Goal: Task Accomplishment & Management: Manage account settings

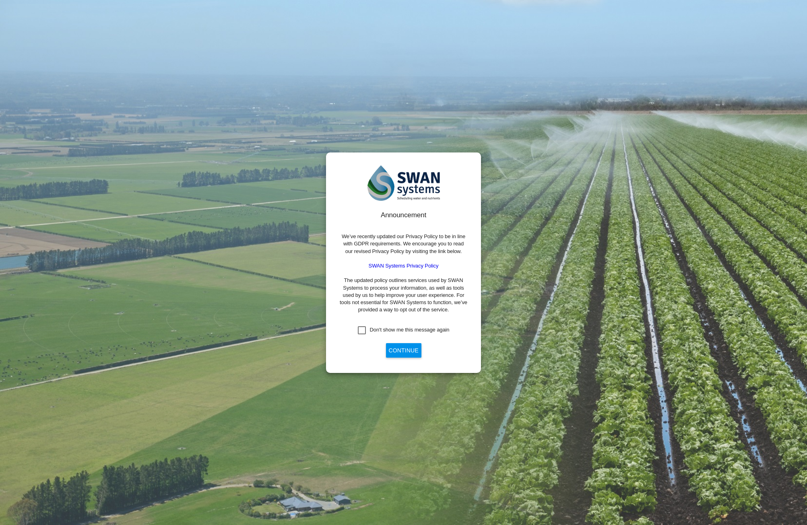
click at [401, 354] on button "Continue" at bounding box center [403, 350] width 35 height 14
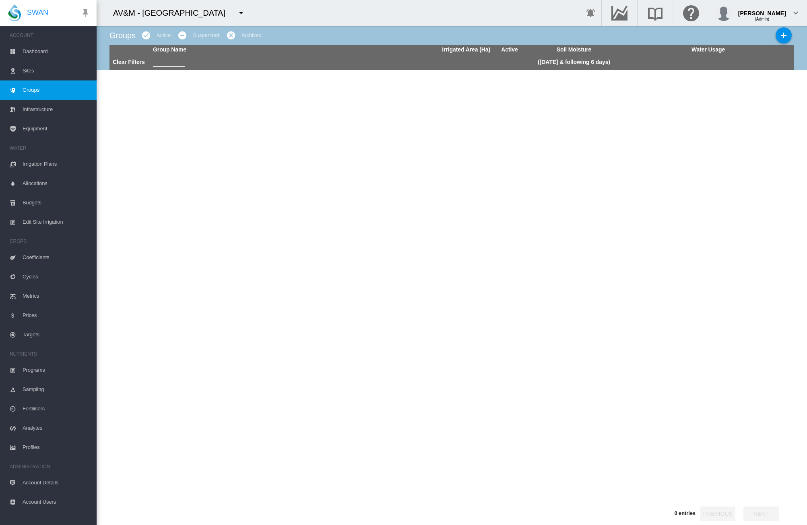
click at [238, 14] on md-icon "icon-menu-down" at bounding box center [241, 13] width 10 height 10
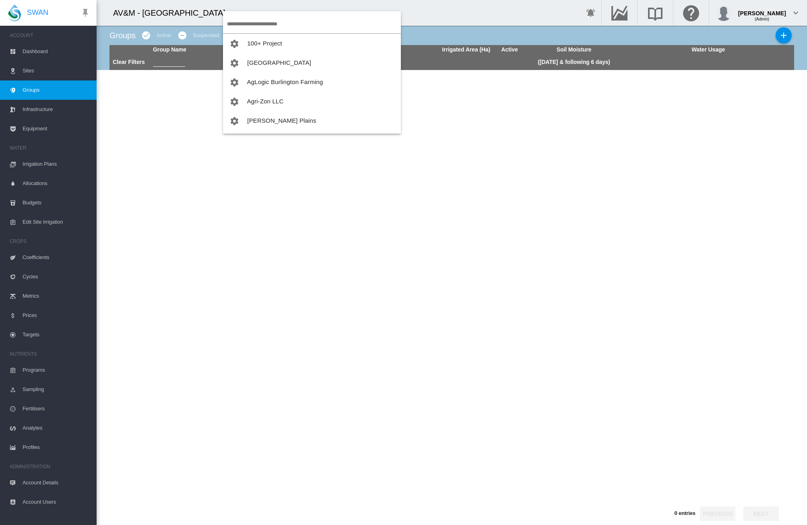
click at [269, 42] on body "SWAN ACCOUNT Dashboard Sites Groups Infrastructure Equipment WATER" at bounding box center [403, 262] width 807 height 525
click at [269, 42] on span "100+ Project" at bounding box center [264, 43] width 35 height 7
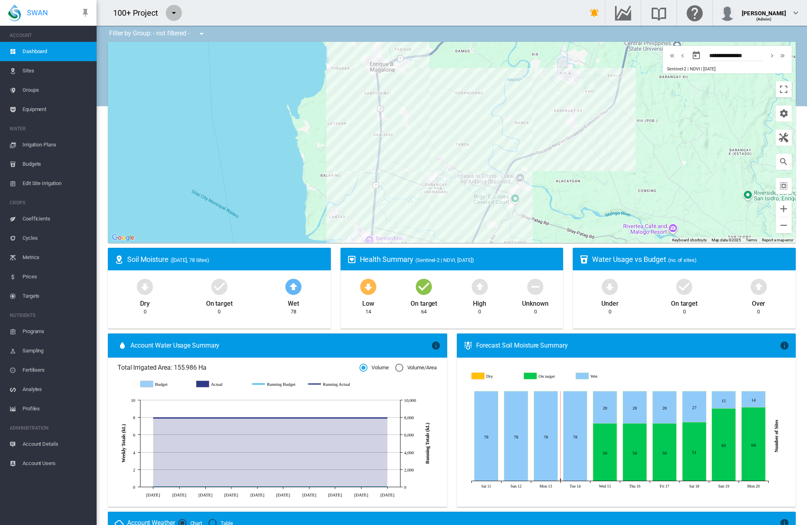
click at [173, 17] on md-icon "icon-menu-down" at bounding box center [174, 13] width 10 height 10
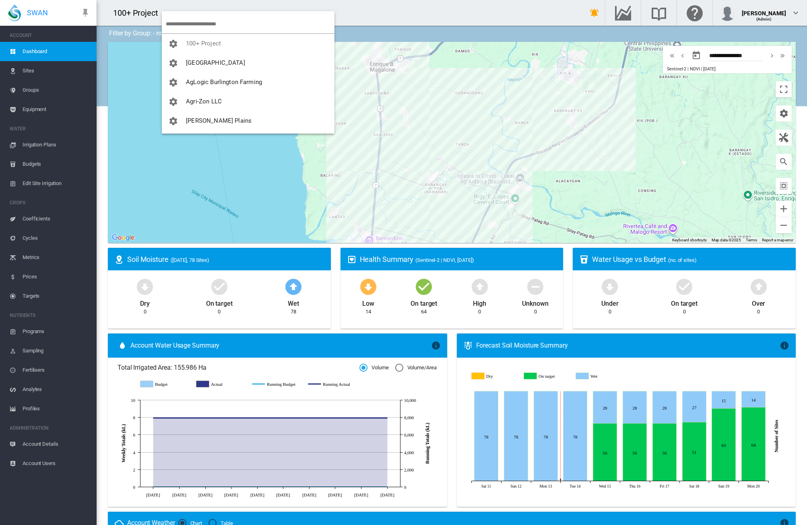
click at [204, 63] on body "SWAN ACCOUNT Dashboard Sites Groups Equipment WATER Irrigation Plans" at bounding box center [403, 262] width 807 height 525
click at [210, 62] on span "[GEOGRAPHIC_DATA]" at bounding box center [215, 62] width 59 height 7
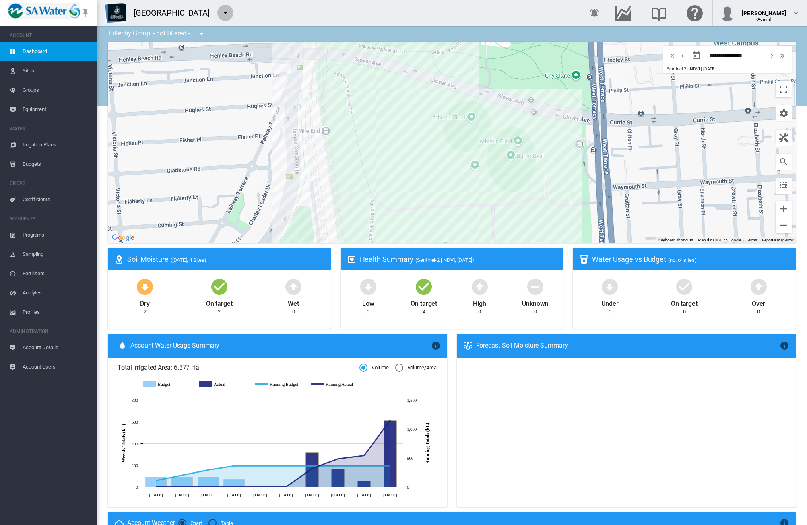
click at [224, 14] on md-icon "icon-menu-down" at bounding box center [226, 13] width 10 height 10
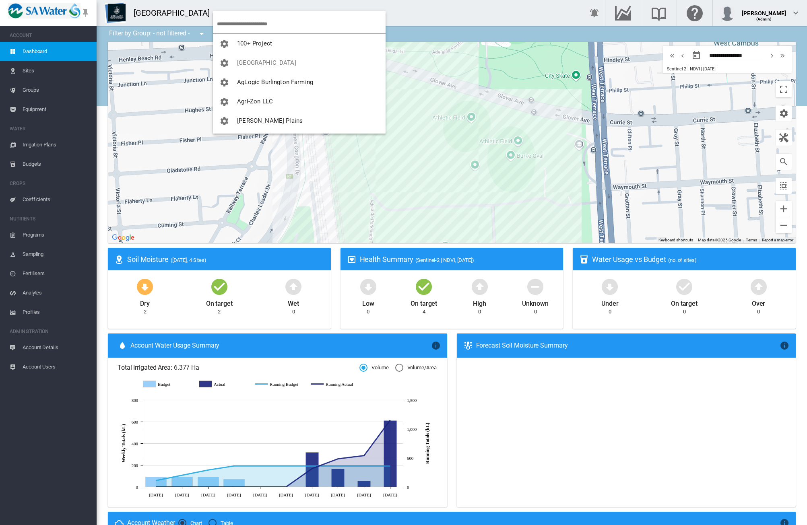
click at [241, 44] on body "SWAN ACCOUNT Dashboard Sites Groups Equipment WATER Irrigation Plans" at bounding box center [403, 262] width 807 height 525
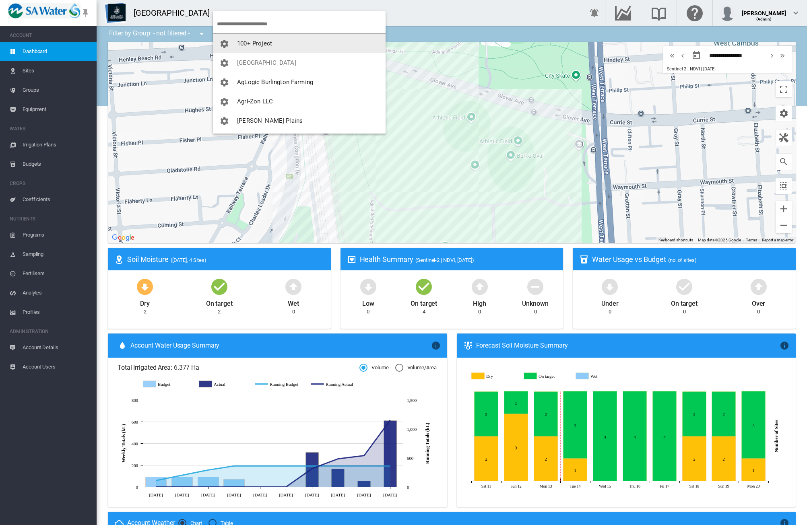
click at [253, 43] on span "100+ Project" at bounding box center [254, 43] width 35 height 7
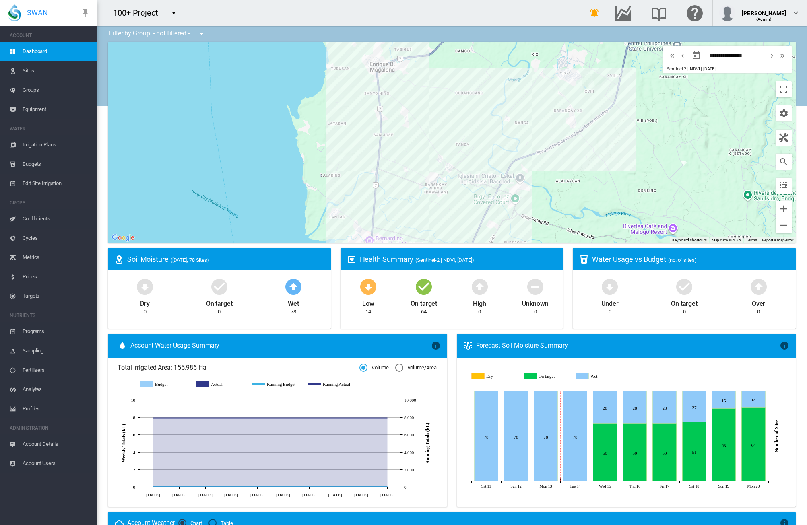
click at [33, 73] on span "Sites" at bounding box center [57, 70] width 68 height 19
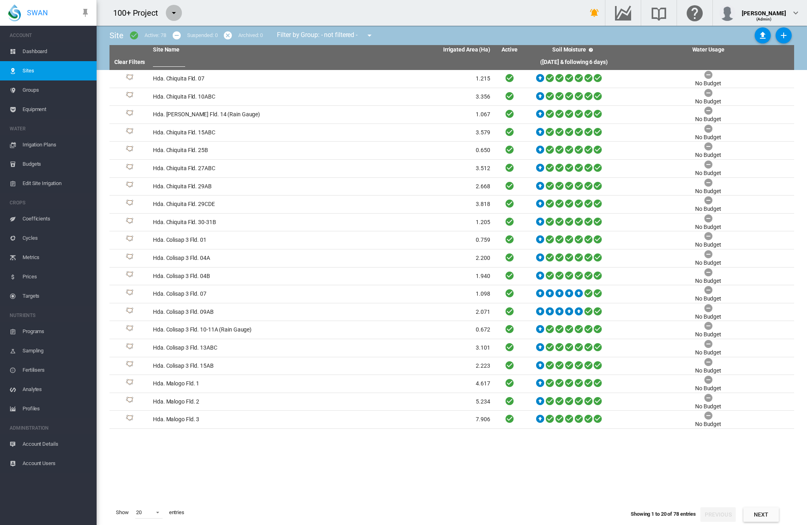
click at [174, 12] on md-icon "icon-menu-down" at bounding box center [174, 13] width 10 height 10
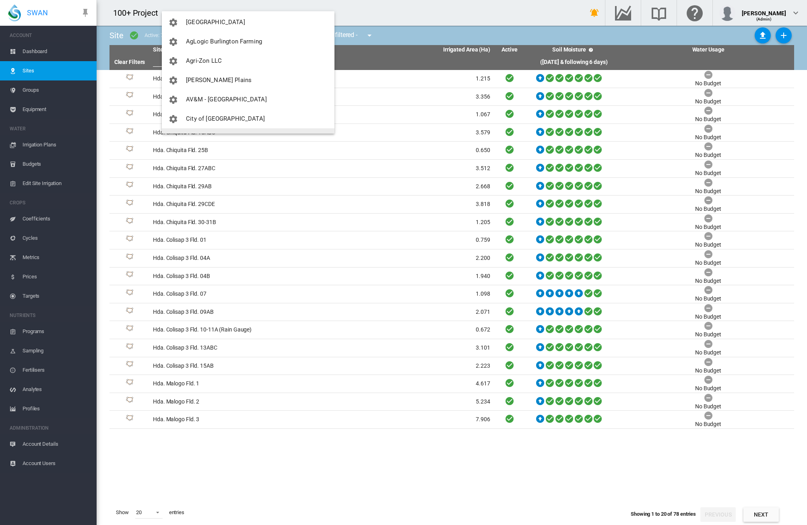
scroll to position [80, 0]
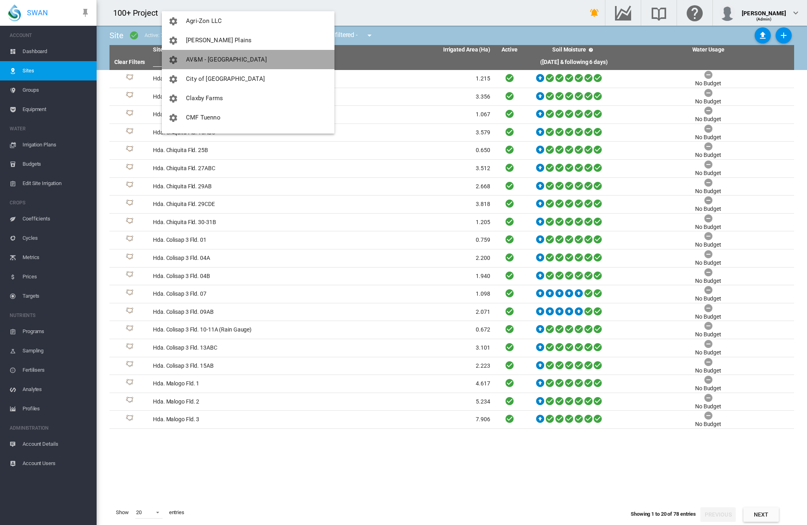
click at [253, 56] on span "AV&M - [GEOGRAPHIC_DATA]" at bounding box center [226, 59] width 81 height 7
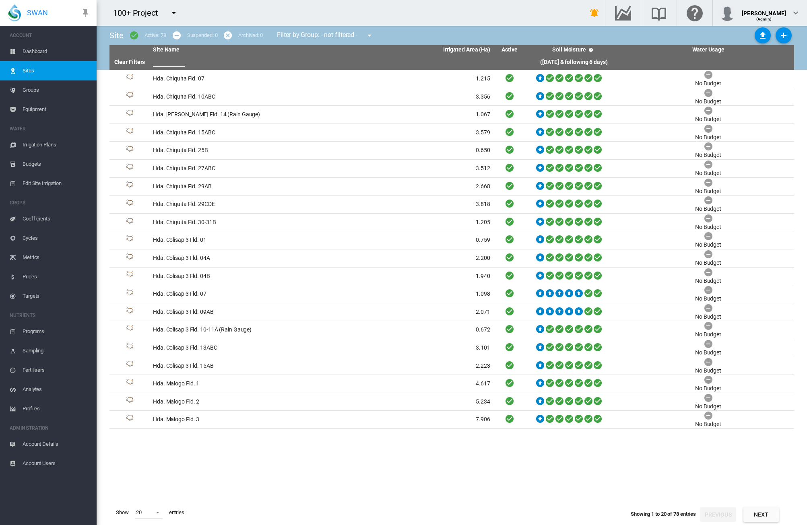
click at [179, 11] on button "button" at bounding box center [174, 13] width 16 height 16
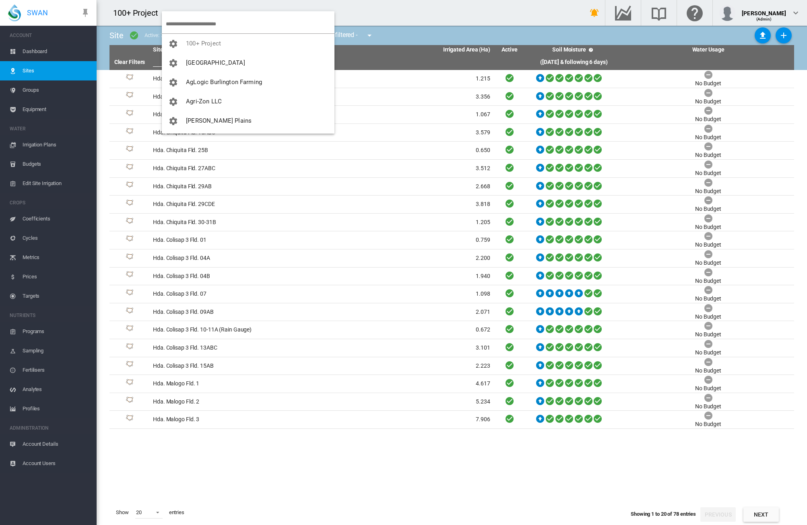
click at [138, 12] on md-backdrop at bounding box center [403, 262] width 807 height 525
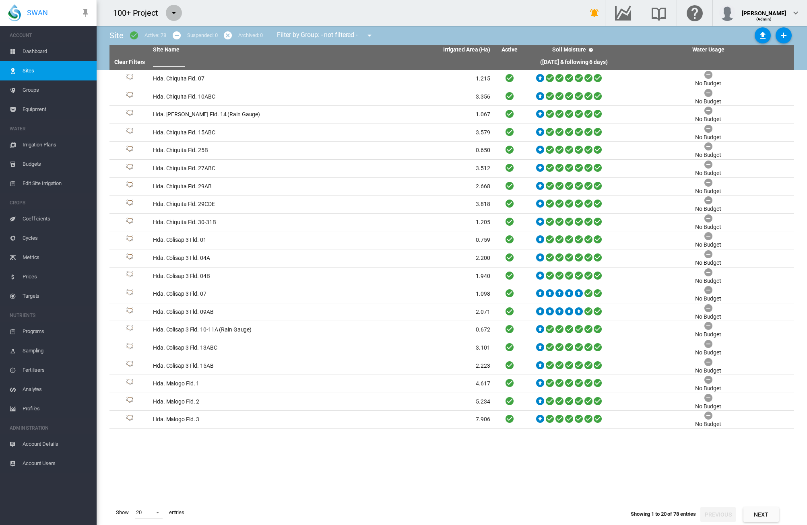
click at [175, 12] on md-icon "icon-menu-down" at bounding box center [174, 13] width 10 height 10
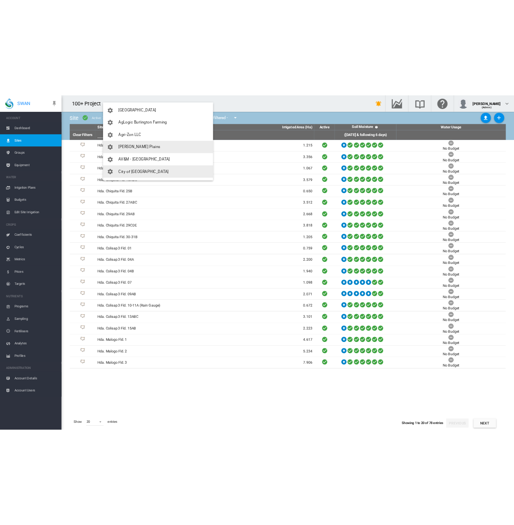
scroll to position [40, 0]
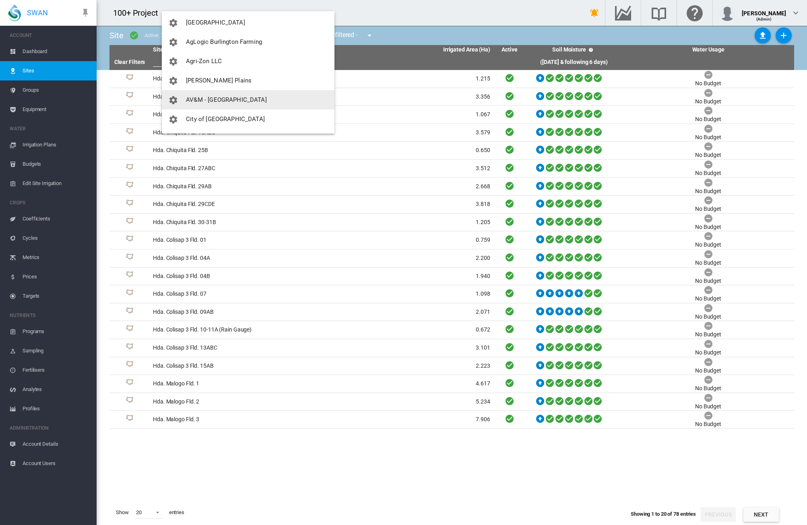
click at [218, 98] on span "AV&M - [GEOGRAPHIC_DATA]" at bounding box center [226, 99] width 81 height 7
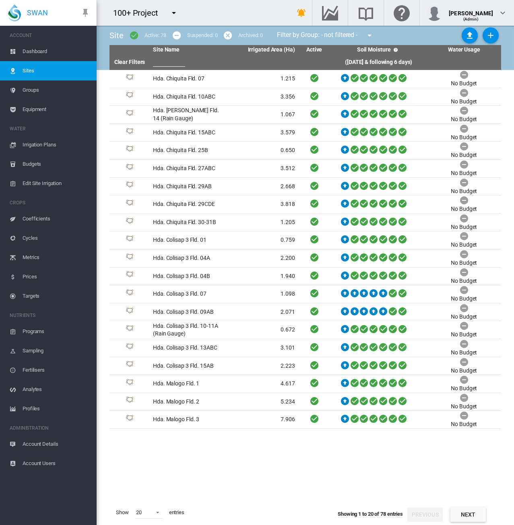
click at [171, 12] on md-icon "icon-menu-down" at bounding box center [174, 13] width 10 height 10
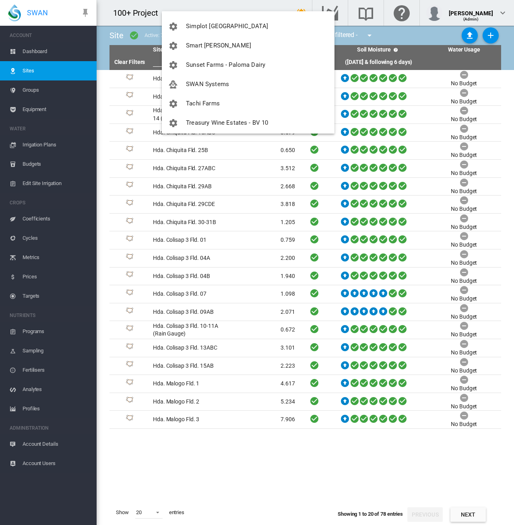
scroll to position [578, 0]
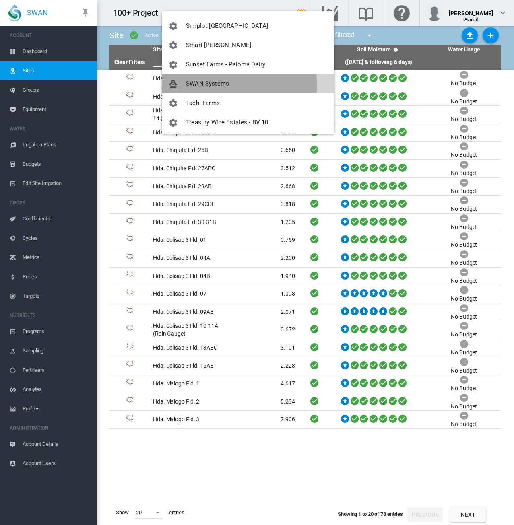
click at [202, 86] on span "SWAN Systems" at bounding box center [207, 83] width 43 height 7
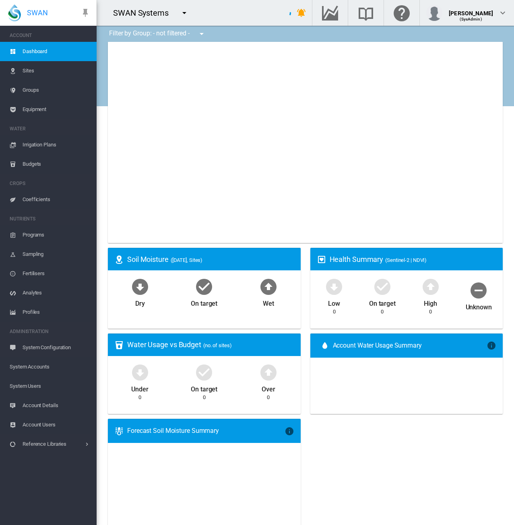
click at [32, 384] on span "System Users" at bounding box center [50, 386] width 80 height 19
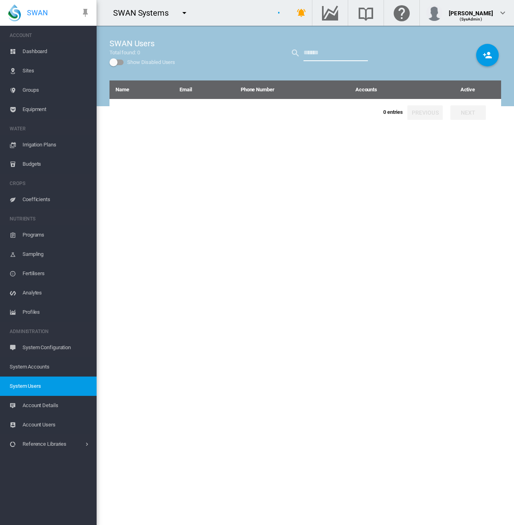
click at [324, 55] on input "text" at bounding box center [335, 53] width 64 height 16
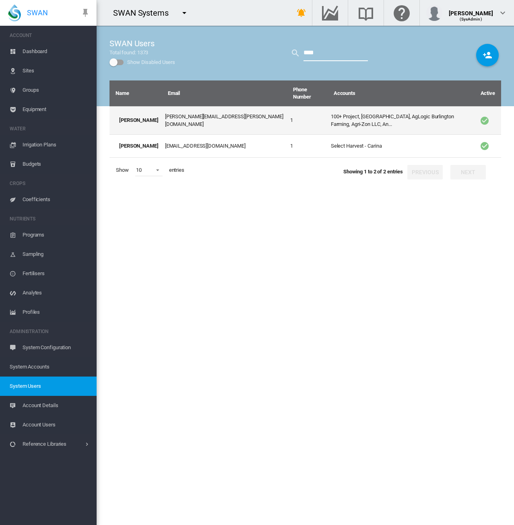
type input "****"
click at [176, 124] on td "[PERSON_NAME][EMAIL_ADDRESS][PERSON_NAME][DOMAIN_NAME]" at bounding box center [224, 120] width 125 height 28
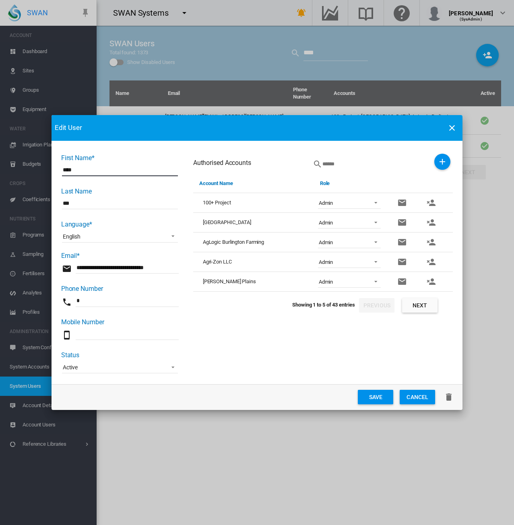
click at [432, 205] on md-icon "icon-account-remove" at bounding box center [431, 203] width 10 height 10
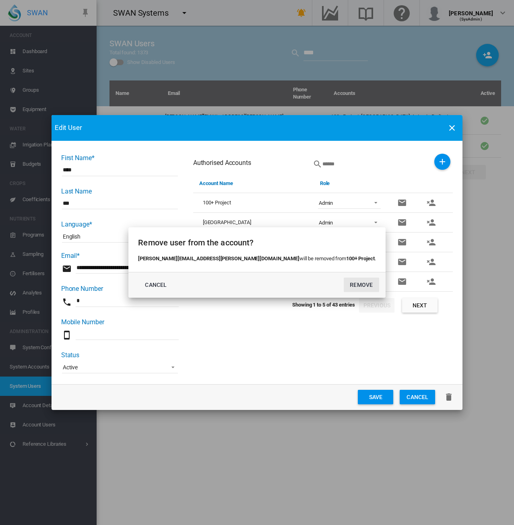
click at [344, 287] on button "REMOVE" at bounding box center [361, 285] width 35 height 14
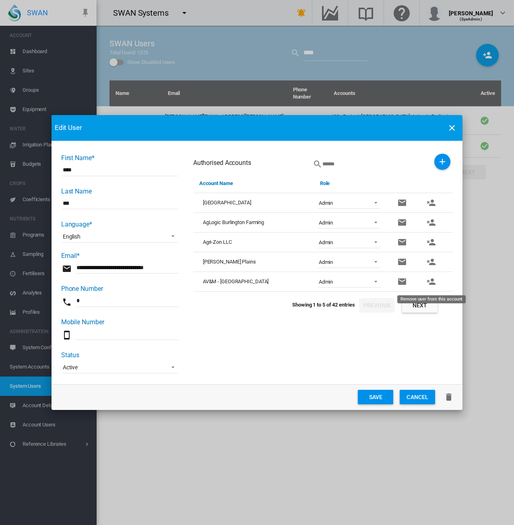
click at [429, 279] on md-icon "icon-account-remove" at bounding box center [431, 282] width 10 height 10
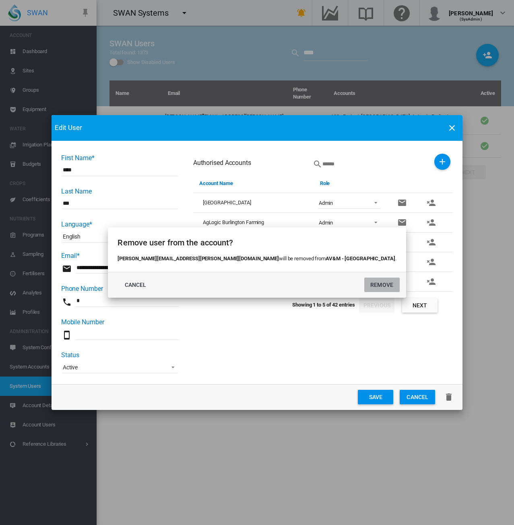
click at [364, 281] on button "REMOVE" at bounding box center [381, 285] width 35 height 14
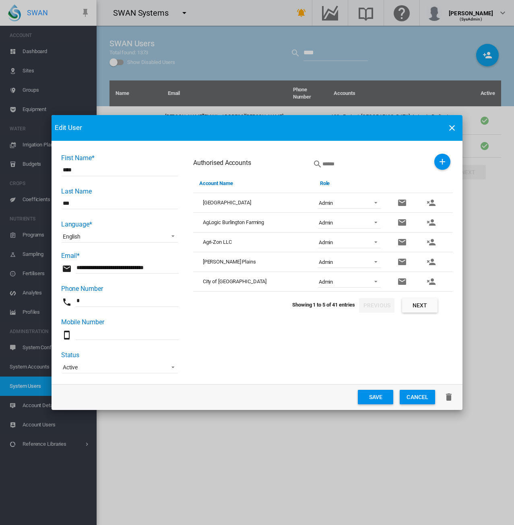
click at [418, 308] on button "Next" at bounding box center [419, 305] width 35 height 14
click at [378, 309] on button "Previous" at bounding box center [376, 305] width 35 height 14
click at [433, 203] on md-icon "icon-account-remove" at bounding box center [431, 203] width 10 height 10
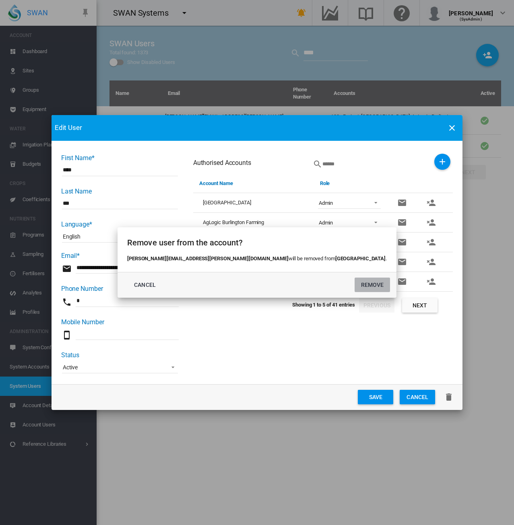
click at [355, 285] on button "REMOVE" at bounding box center [372, 285] width 35 height 14
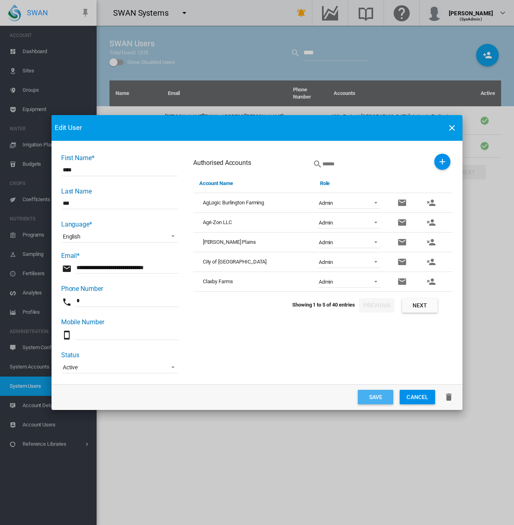
click at [378, 399] on button "Save" at bounding box center [375, 397] width 35 height 14
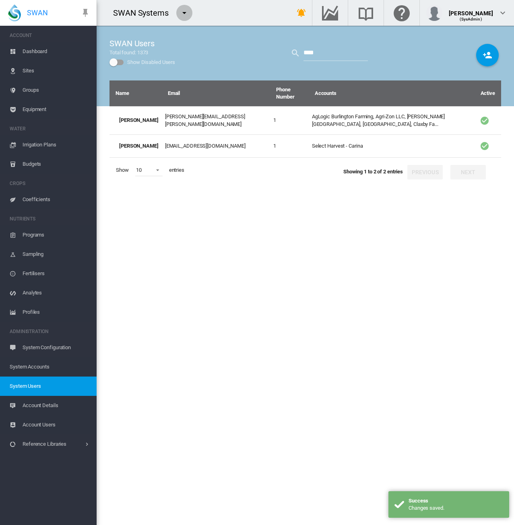
click at [180, 12] on md-icon "icon-menu-down" at bounding box center [185, 13] width 10 height 10
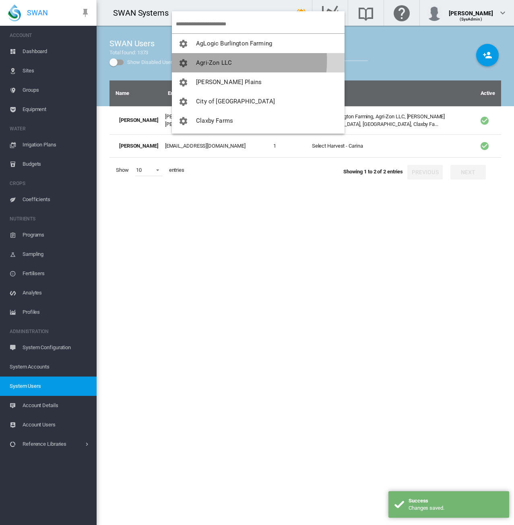
click at [222, 61] on span "Agri-Zon LLC" at bounding box center [214, 62] width 36 height 7
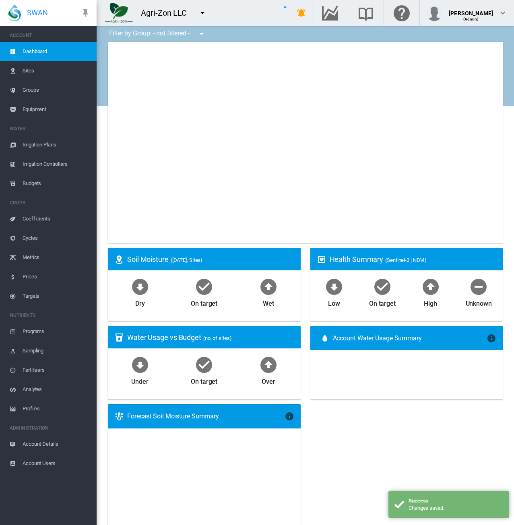
type input "**********"
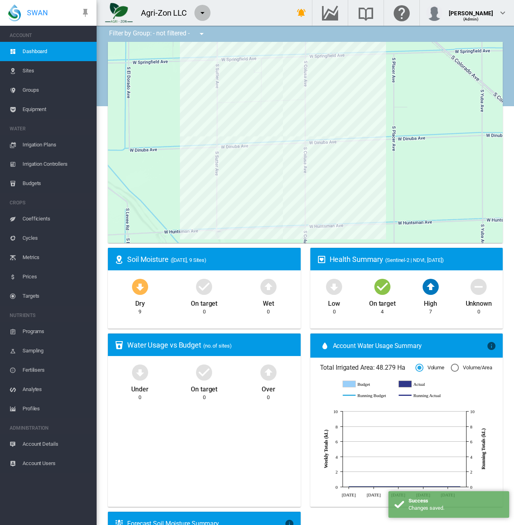
click at [199, 10] on md-icon "icon-menu-down" at bounding box center [203, 13] width 10 height 10
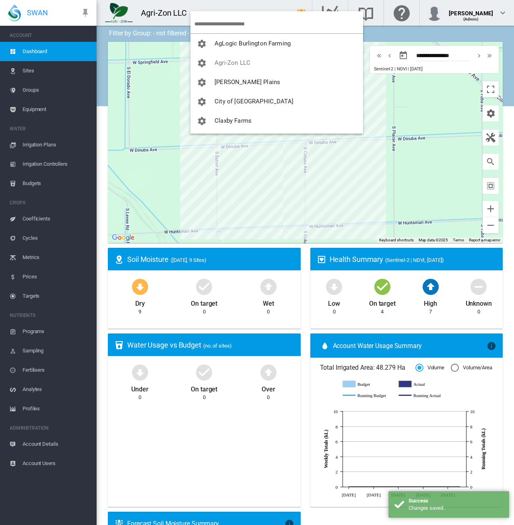
click at [228, 99] on span "City of [GEOGRAPHIC_DATA]" at bounding box center [254, 101] width 79 height 7
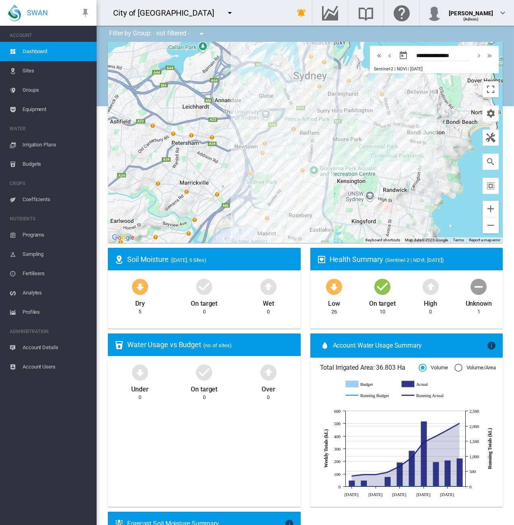
click at [225, 11] on md-icon "icon-menu-down" at bounding box center [230, 13] width 10 height 10
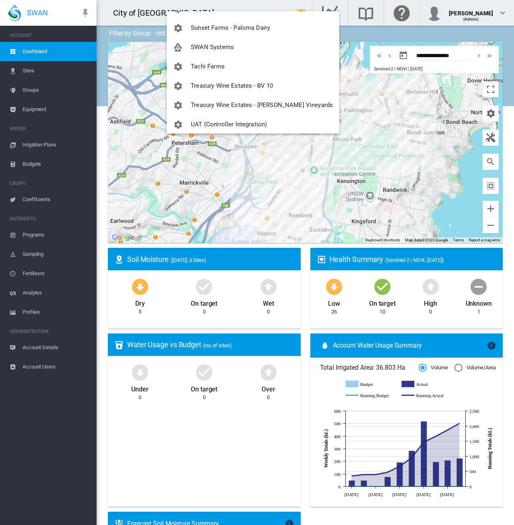
scroll to position [555, 0]
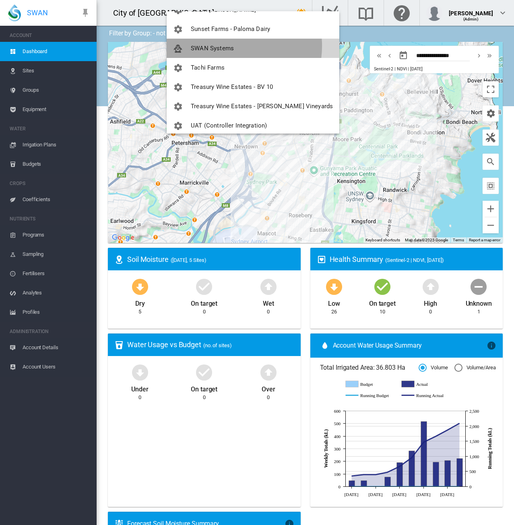
click at [226, 46] on span "SWAN Systems" at bounding box center [212, 48] width 43 height 7
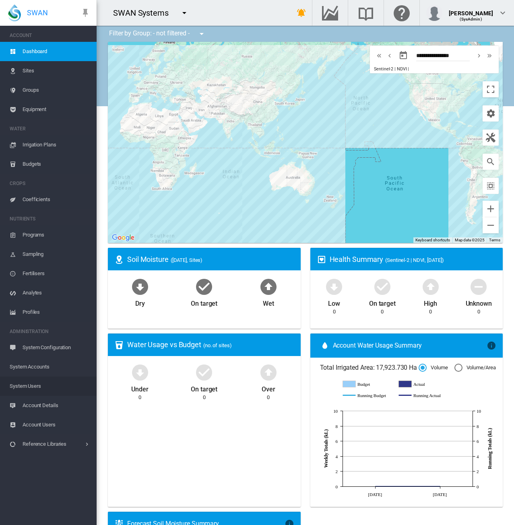
click at [39, 385] on span "System Users" at bounding box center [50, 386] width 80 height 19
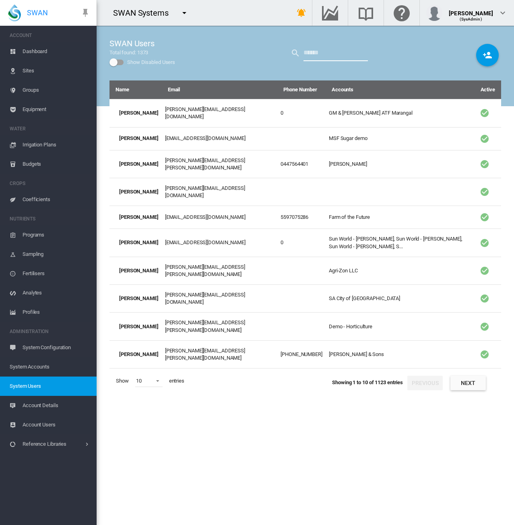
click at [326, 54] on input "text" at bounding box center [335, 53] width 64 height 16
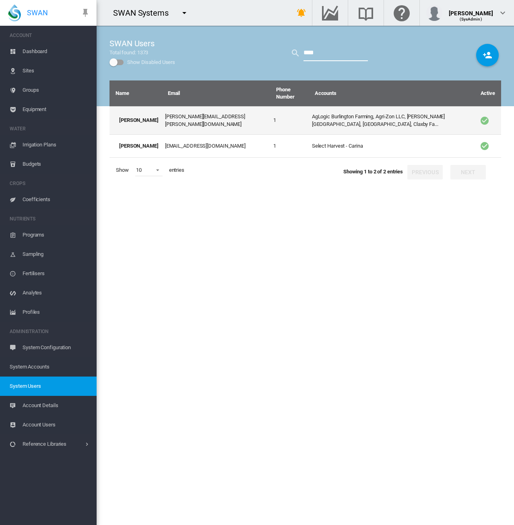
type input "****"
click at [192, 120] on td "[PERSON_NAME][EMAIL_ADDRESS][PERSON_NAME][DOMAIN_NAME]" at bounding box center [216, 120] width 109 height 28
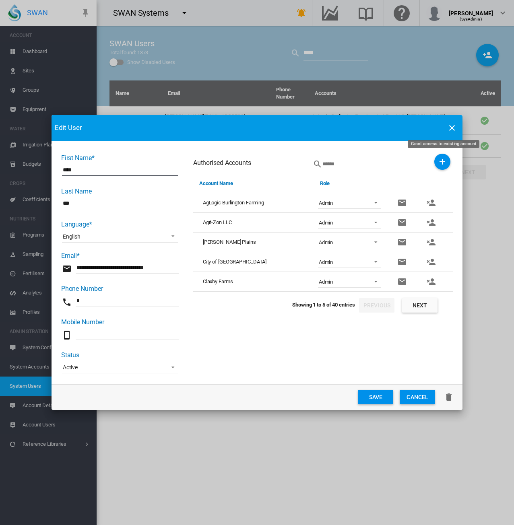
click at [443, 161] on md-icon "icon-plus" at bounding box center [443, 162] width 10 height 10
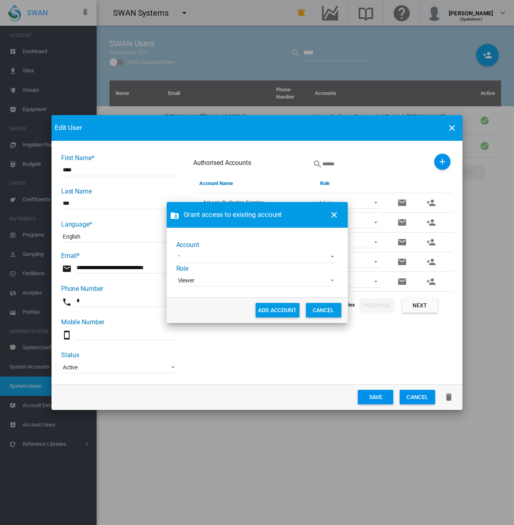
click at [334, 256] on md-select "100+ Project 45 [GEOGRAPHIC_DATA] Demo [GEOGRAPHIC_DATA] AgriLand Farming [PERS…" at bounding box center [257, 257] width 160 height 12
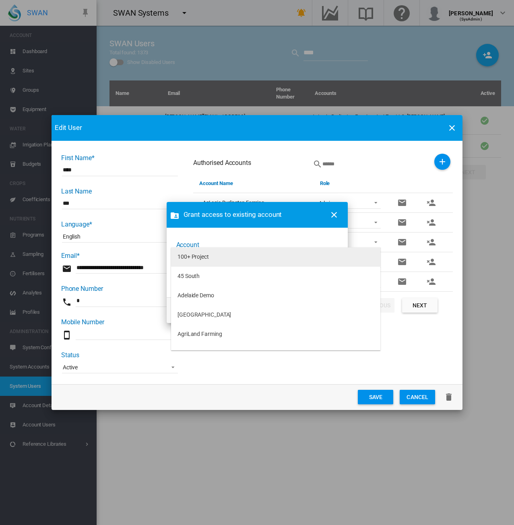
click at [222, 258] on md-option "100+ Project" at bounding box center [275, 257] width 209 height 19
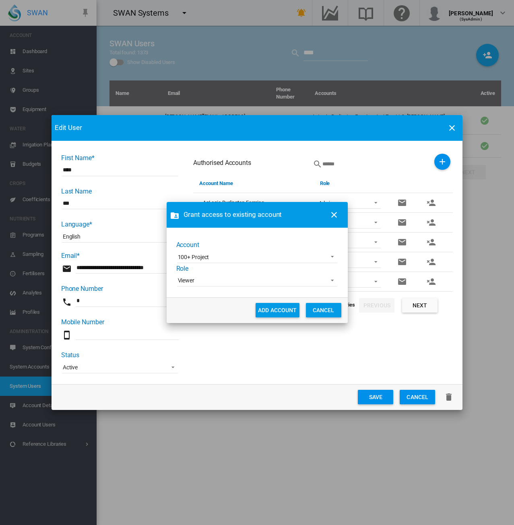
click at [213, 277] on md-select-value "Viewer" at bounding box center [257, 281] width 160 height 12
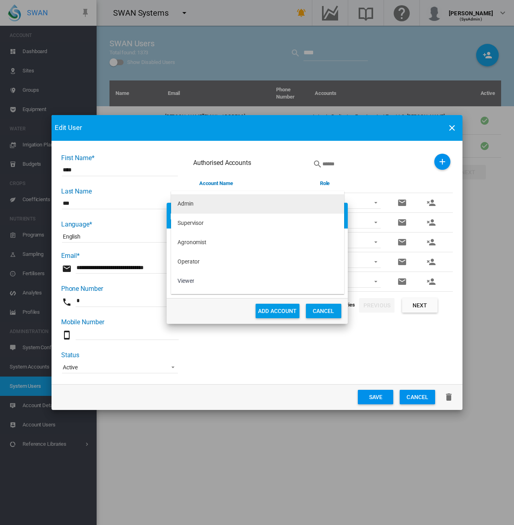
click at [203, 199] on md-option "Admin" at bounding box center [257, 203] width 173 height 19
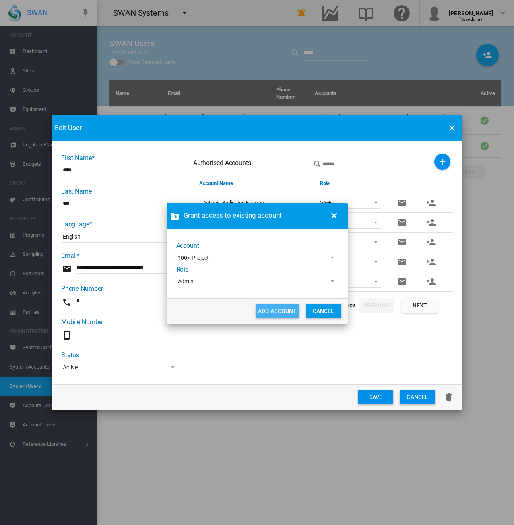
click at [282, 308] on button "ADD ACCOUNT" at bounding box center [278, 311] width 44 height 14
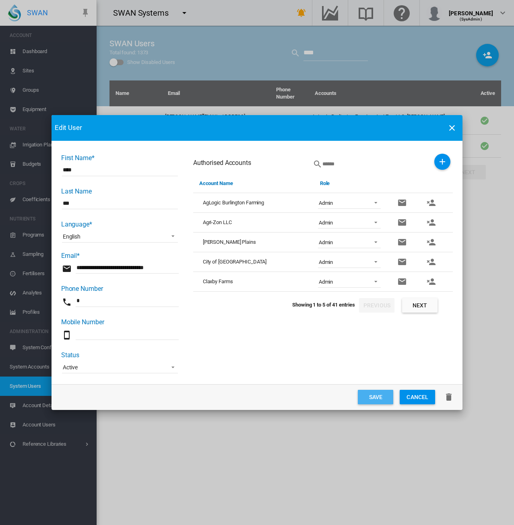
click at [369, 397] on button "Save" at bounding box center [375, 397] width 35 height 14
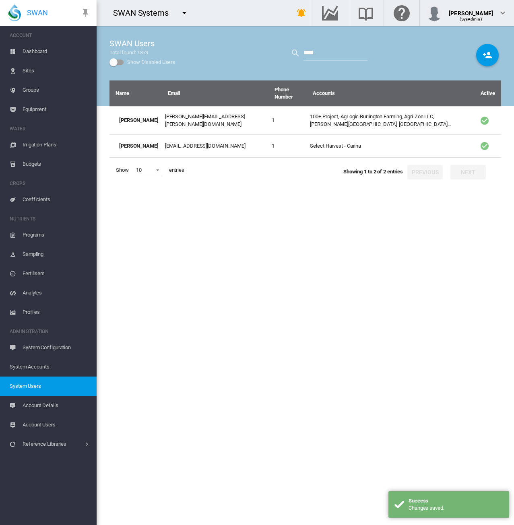
click at [182, 14] on md-icon "icon-menu-down" at bounding box center [185, 13] width 10 height 10
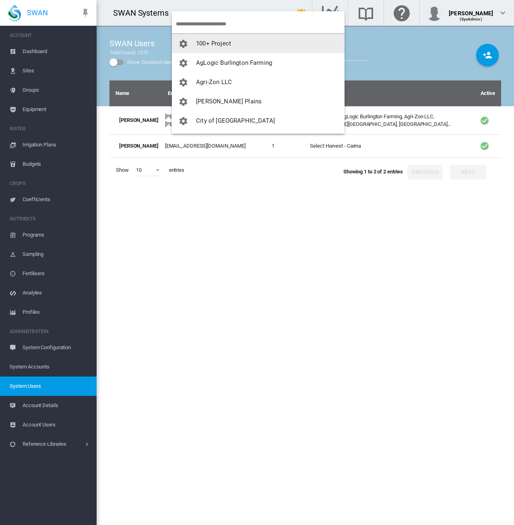
click at [226, 44] on span "100+ Project" at bounding box center [213, 43] width 35 height 7
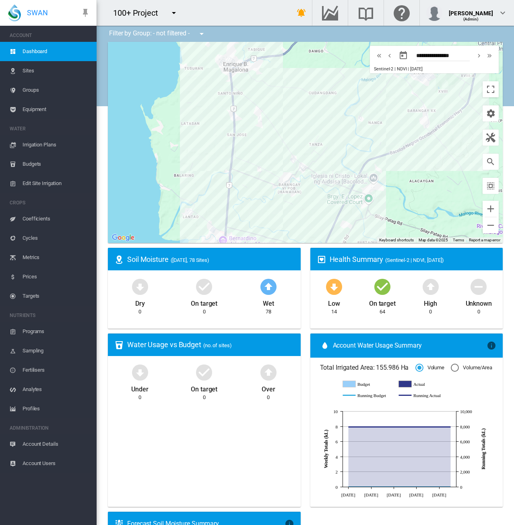
click at [26, 69] on span "Sites" at bounding box center [57, 70] width 68 height 19
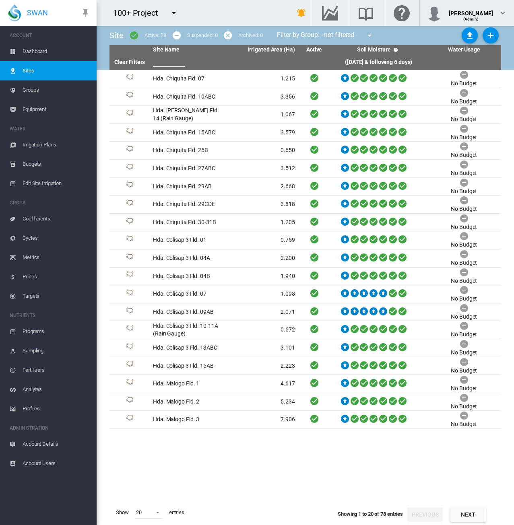
click at [40, 51] on span "Dashboard" at bounding box center [57, 51] width 68 height 19
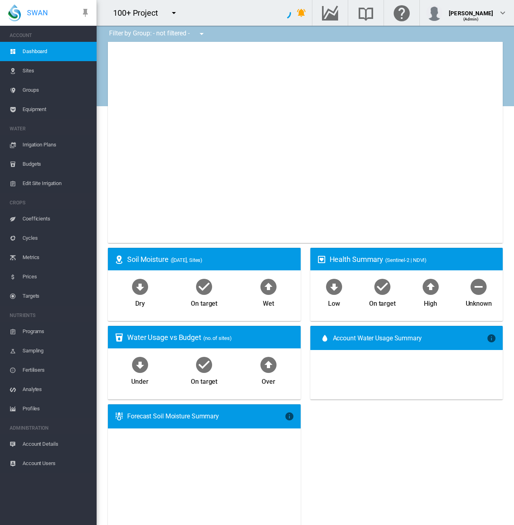
type input "**********"
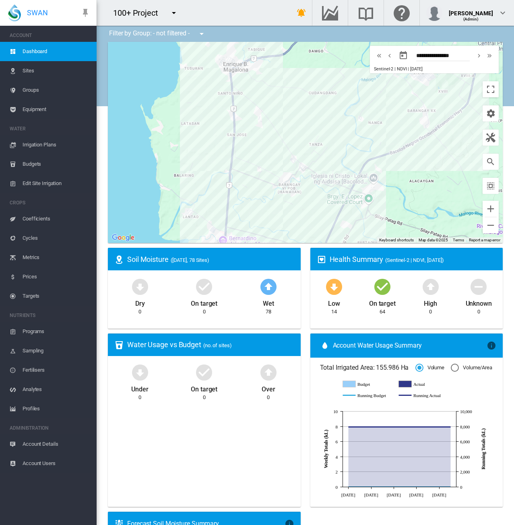
click at [179, 8] on button "button" at bounding box center [174, 13] width 16 height 16
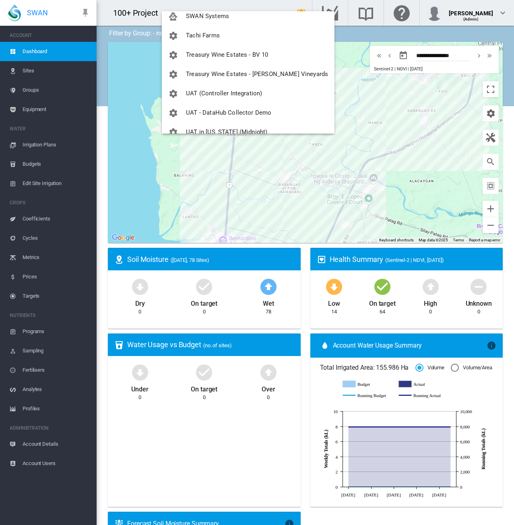
scroll to position [570, 0]
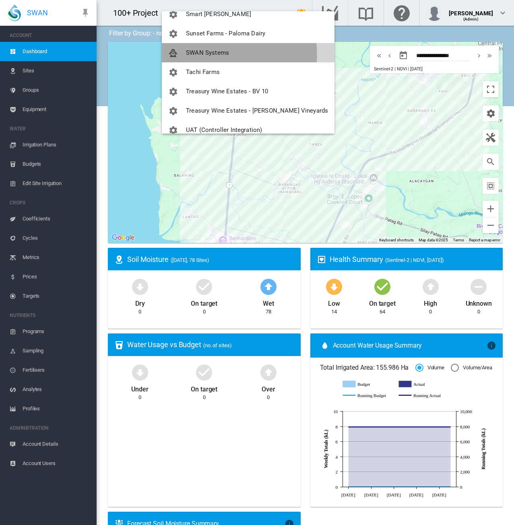
click at [210, 54] on span "SWAN Systems" at bounding box center [207, 52] width 43 height 7
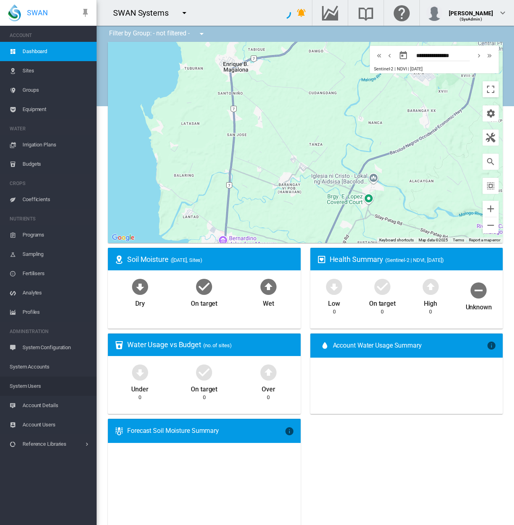
click at [24, 387] on span "System Users" at bounding box center [50, 386] width 80 height 19
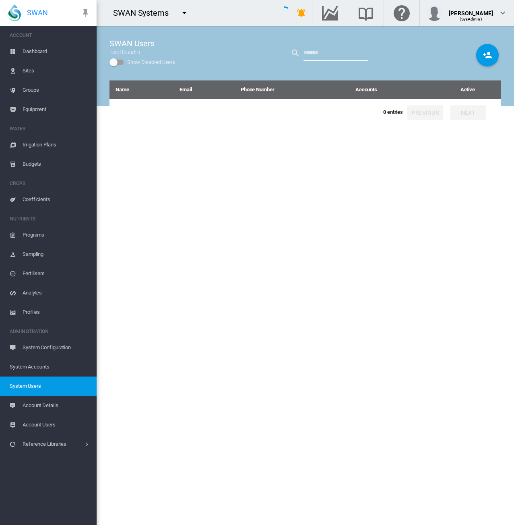
click at [327, 56] on input "text" at bounding box center [335, 53] width 64 height 16
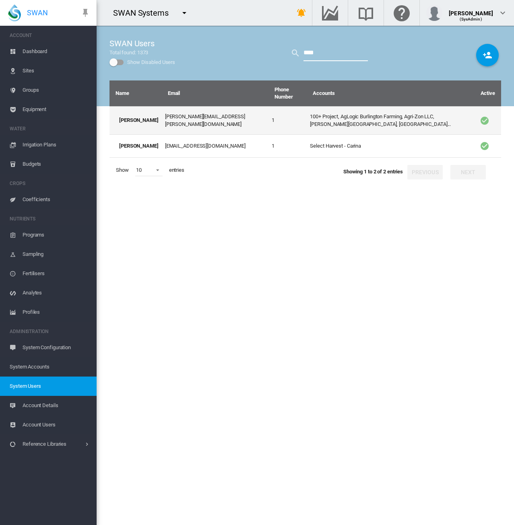
type input "****"
click at [177, 119] on td "[PERSON_NAME][EMAIL_ADDRESS][PERSON_NAME][DOMAIN_NAME]" at bounding box center [215, 120] width 107 height 28
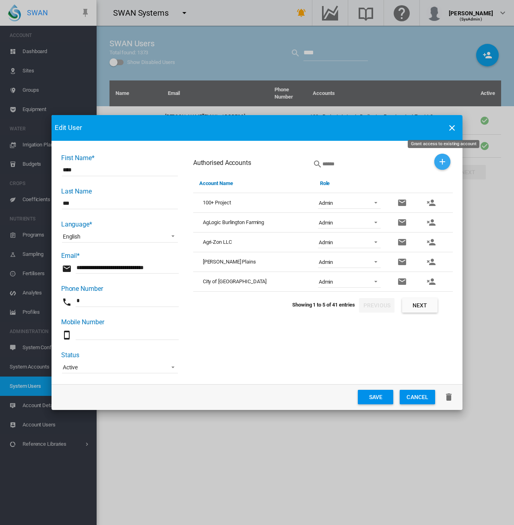
click at [446, 160] on md-icon "icon-plus" at bounding box center [443, 162] width 10 height 10
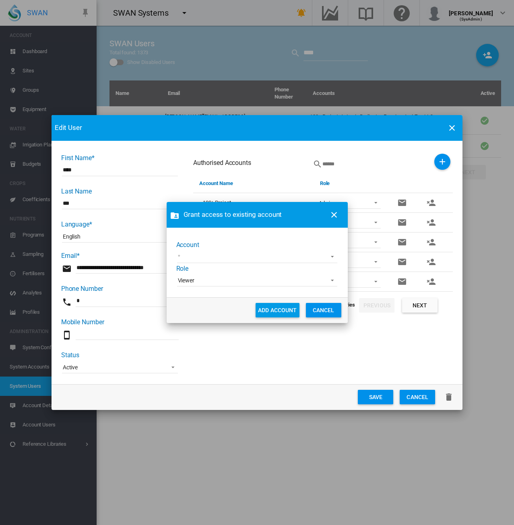
click at [332, 255] on md-select "45 [GEOGRAPHIC_DATA] Demo [GEOGRAPHIC_DATA] AgriLand Farming [PERSON_NAME] [PER…" at bounding box center [257, 257] width 160 height 12
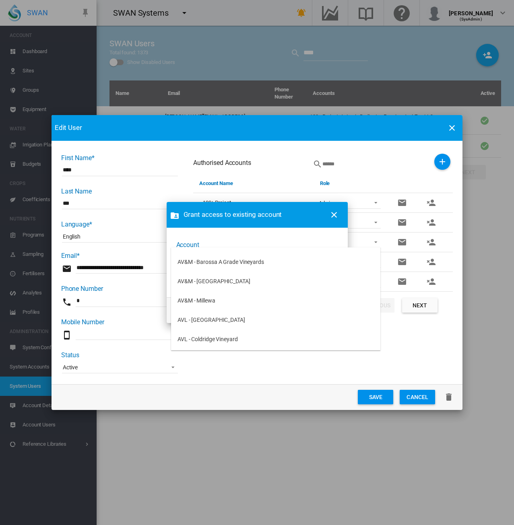
scroll to position [282, 0]
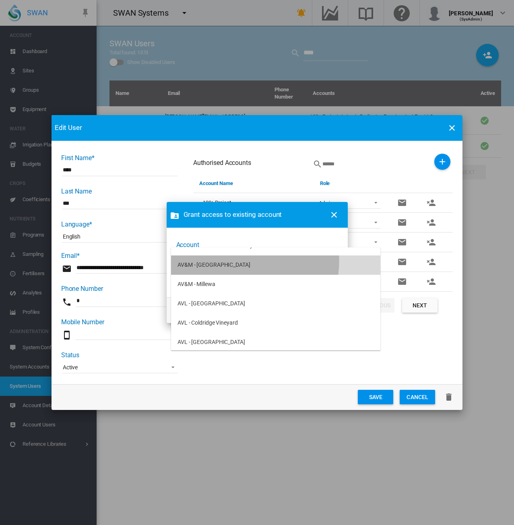
click at [235, 261] on md-option "AV&M - [GEOGRAPHIC_DATA]" at bounding box center [275, 265] width 209 height 19
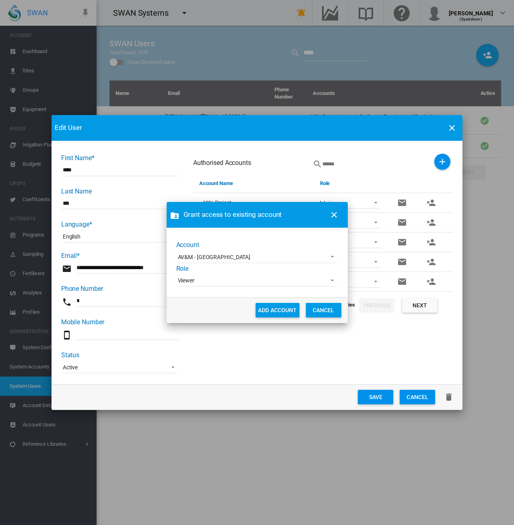
click at [215, 281] on span "Viewer" at bounding box center [251, 281] width 146 height 8
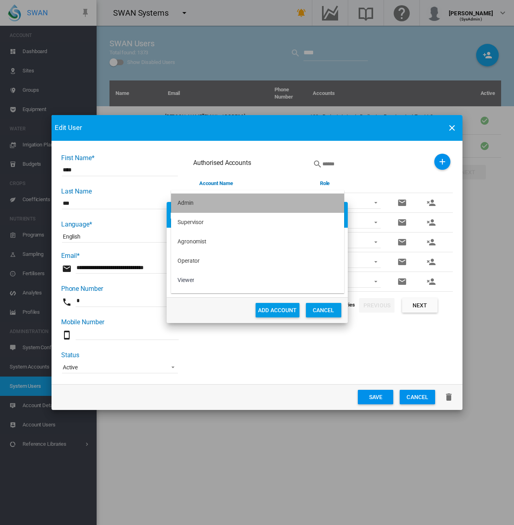
click at [202, 204] on md-option "Admin" at bounding box center [257, 203] width 173 height 19
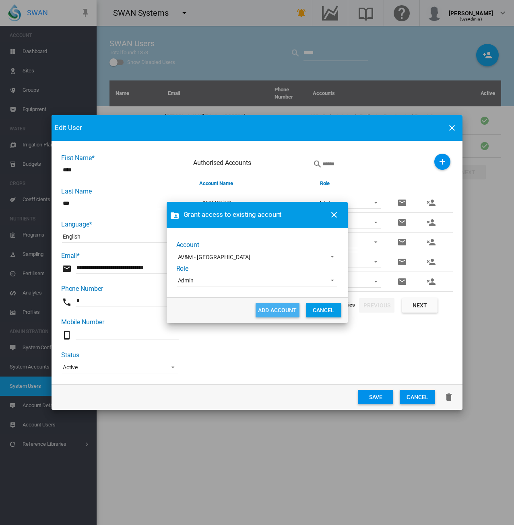
click at [270, 306] on button "ADD ACCOUNT" at bounding box center [278, 310] width 44 height 14
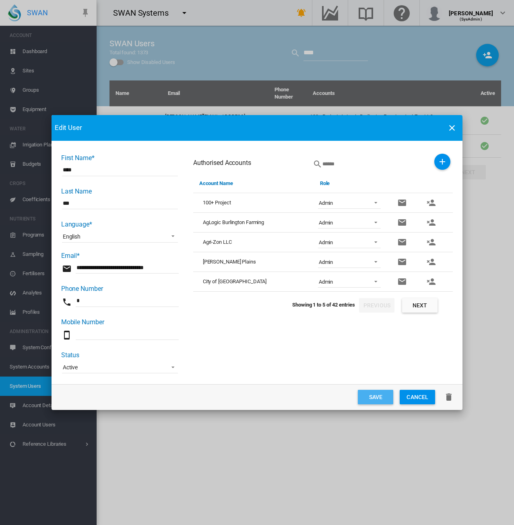
click at [377, 395] on button "Save" at bounding box center [375, 397] width 35 height 14
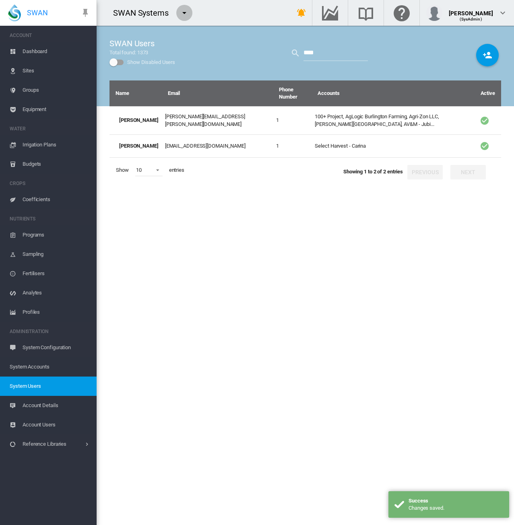
click at [181, 12] on md-icon "icon-menu-down" at bounding box center [185, 13] width 10 height 10
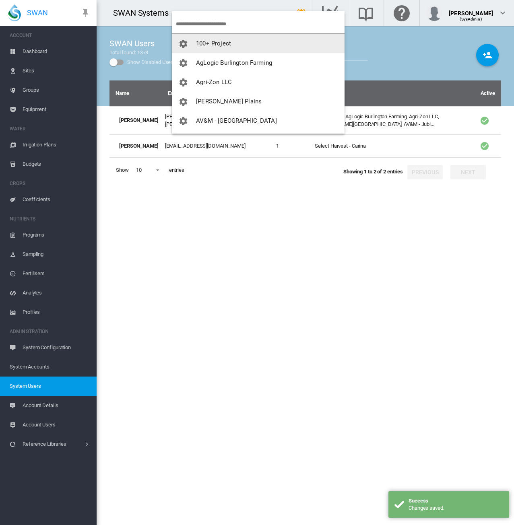
click at [217, 47] on button "100+ Project" at bounding box center [258, 43] width 173 height 19
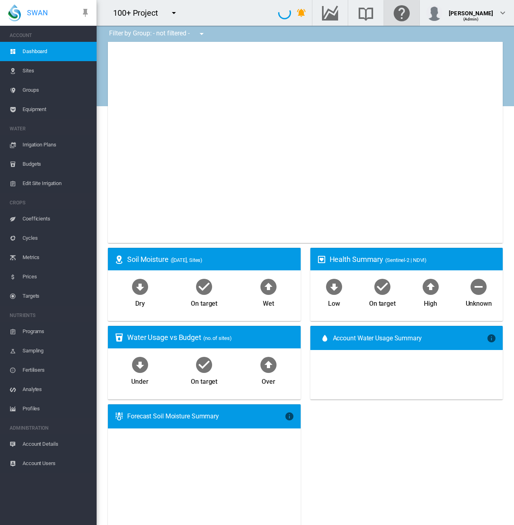
type input "**********"
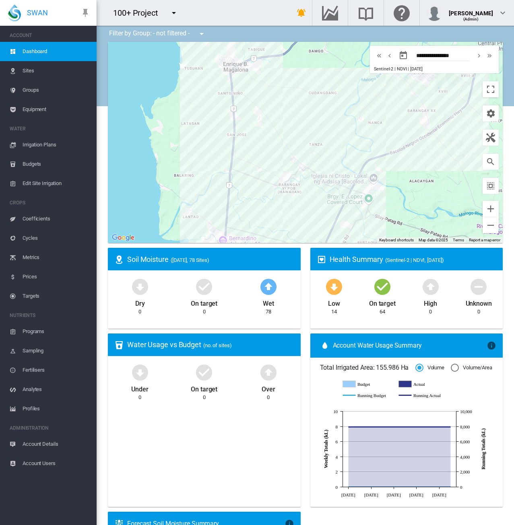
click at [180, 10] on button "button" at bounding box center [174, 13] width 16 height 16
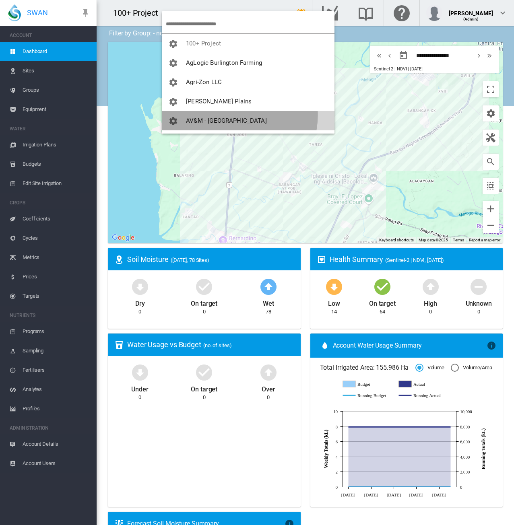
click at [230, 115] on button "AV&M - [GEOGRAPHIC_DATA]" at bounding box center [248, 120] width 173 height 19
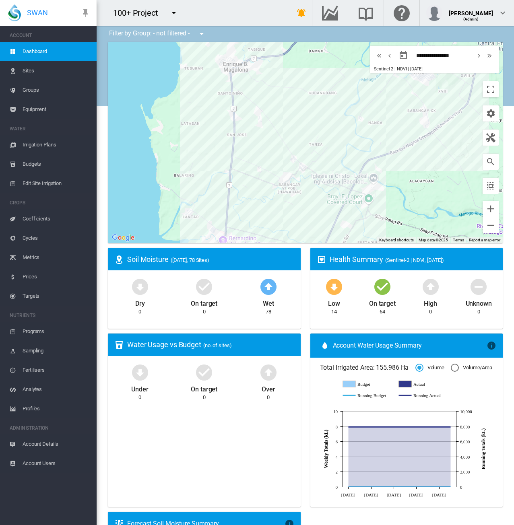
click at [173, 10] on md-icon "icon-menu-down" at bounding box center [174, 13] width 10 height 10
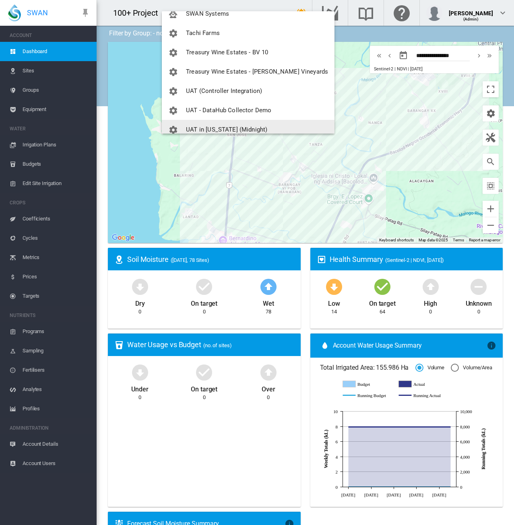
scroll to position [594, 0]
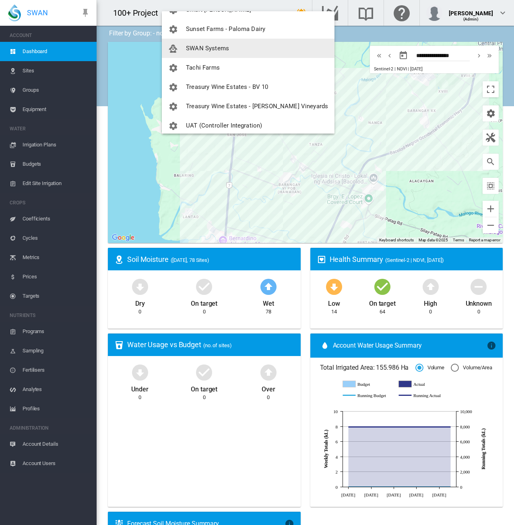
click at [219, 44] on button "SWAN Systems" at bounding box center [248, 48] width 173 height 19
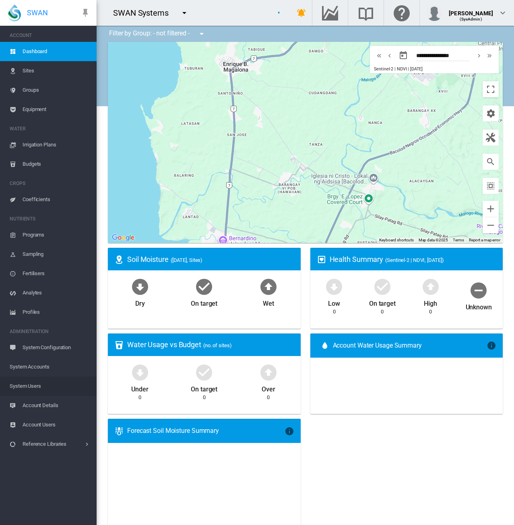
click at [39, 387] on span "System Users" at bounding box center [50, 386] width 80 height 19
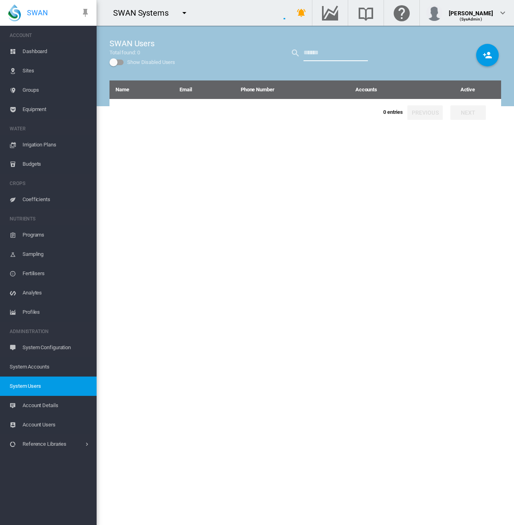
click at [332, 56] on input "text" at bounding box center [335, 53] width 64 height 16
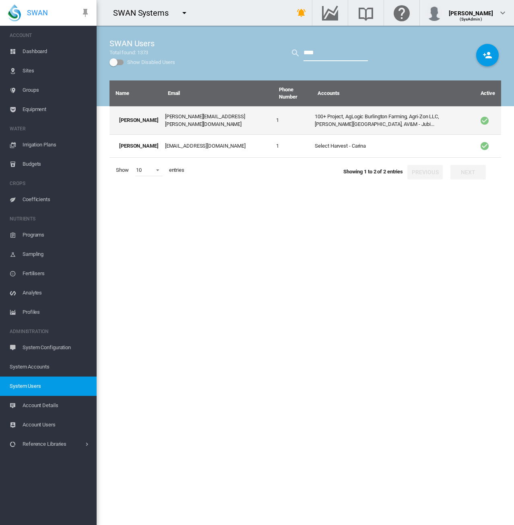
type input "****"
click at [199, 122] on td "[PERSON_NAME][EMAIL_ADDRESS][PERSON_NAME][DOMAIN_NAME]" at bounding box center [217, 120] width 111 height 28
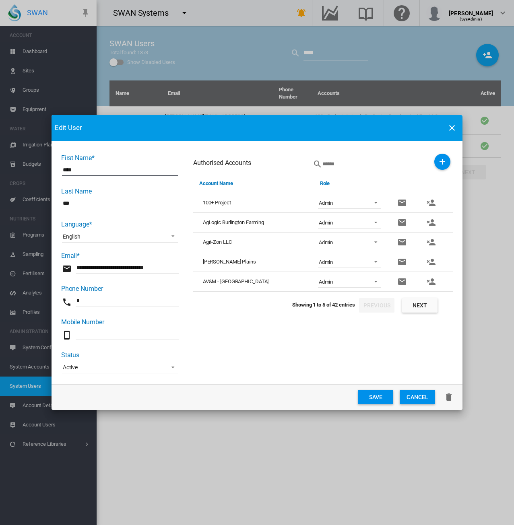
click at [444, 161] on md-icon "icon-plus" at bounding box center [443, 162] width 10 height 10
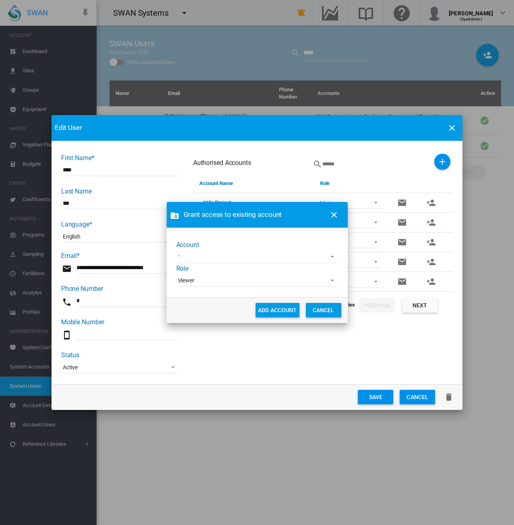
click at [330, 253] on md-select "45 [GEOGRAPHIC_DATA] Demo [GEOGRAPHIC_DATA] AgriLand Farming [PERSON_NAME] [PER…" at bounding box center [257, 257] width 160 height 12
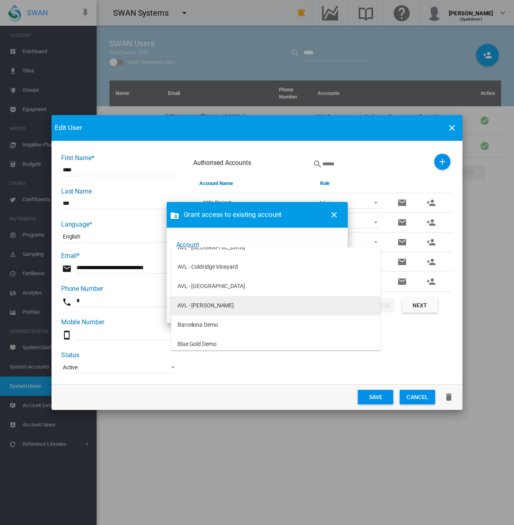
scroll to position [322, 0]
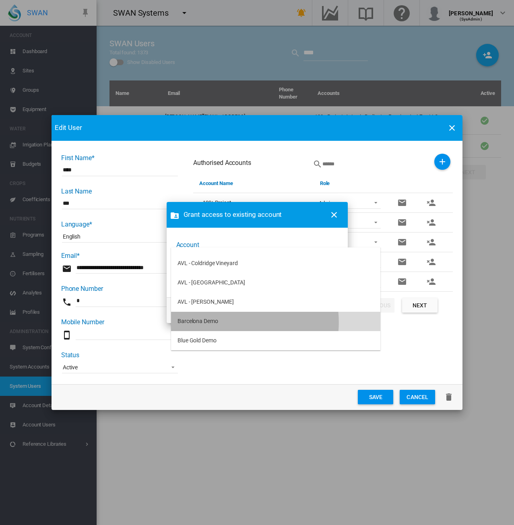
click at [233, 322] on md-option "Barcelona Demo" at bounding box center [275, 321] width 209 height 19
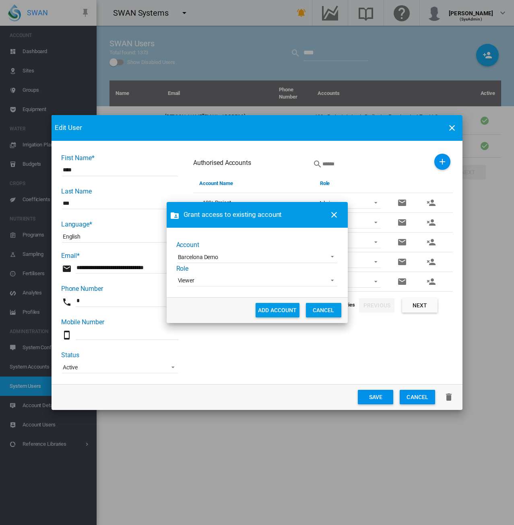
click at [207, 279] on span "Viewer" at bounding box center [251, 281] width 146 height 8
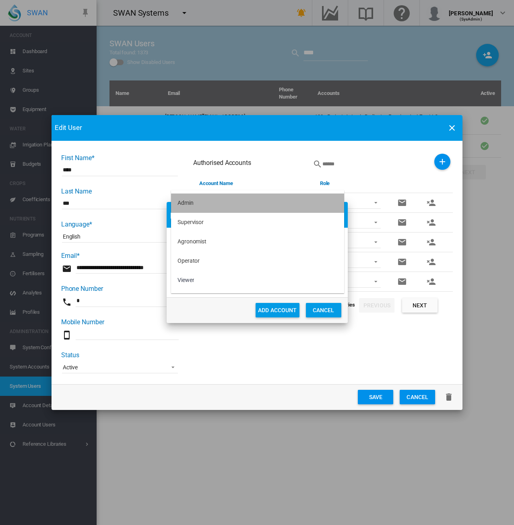
click at [205, 206] on md-option "Admin" at bounding box center [257, 203] width 173 height 19
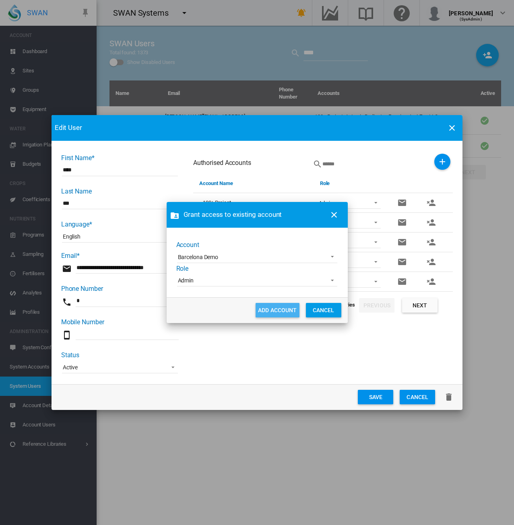
click at [285, 308] on button "ADD ACCOUNT" at bounding box center [278, 310] width 44 height 14
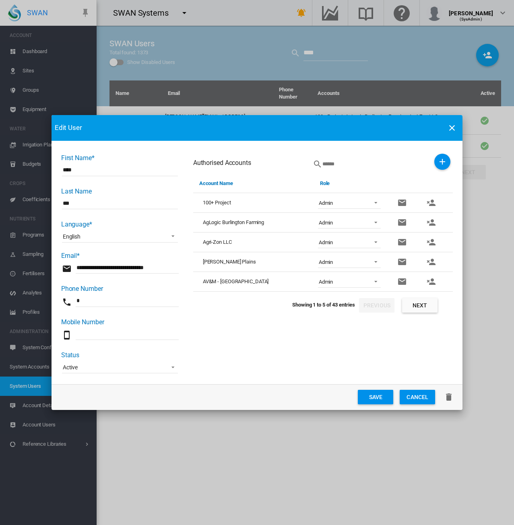
click at [371, 394] on button "Save" at bounding box center [375, 397] width 35 height 14
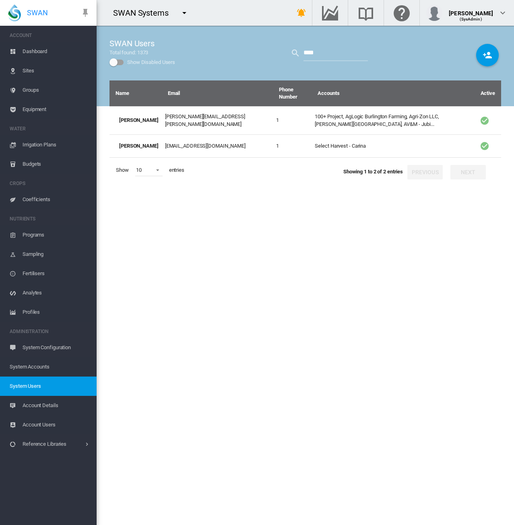
click at [182, 10] on md-icon "icon-menu-down" at bounding box center [185, 13] width 10 height 10
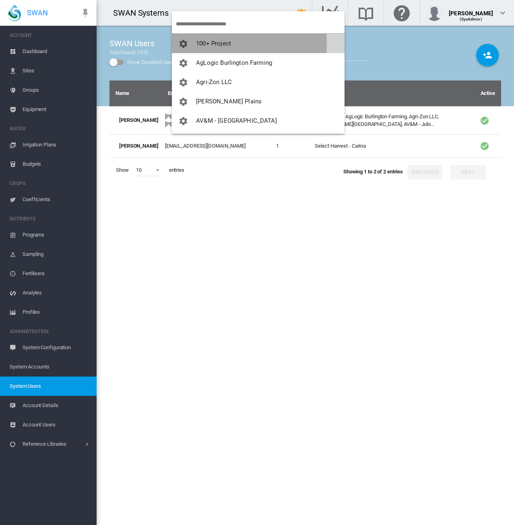
click at [207, 43] on span "100+ Project" at bounding box center [213, 43] width 35 height 7
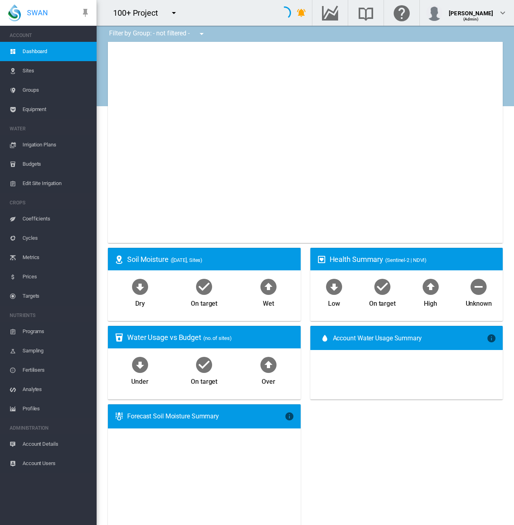
type input "**********"
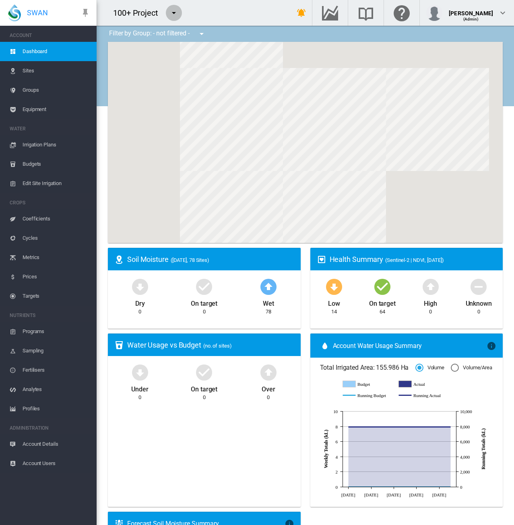
click at [176, 11] on md-icon "icon-menu-down" at bounding box center [174, 13] width 10 height 10
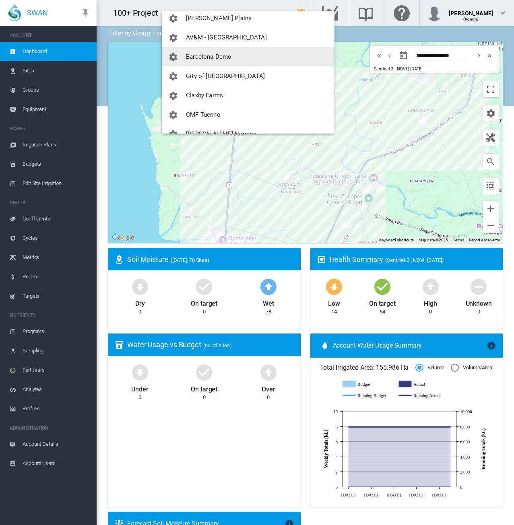
scroll to position [80, 0]
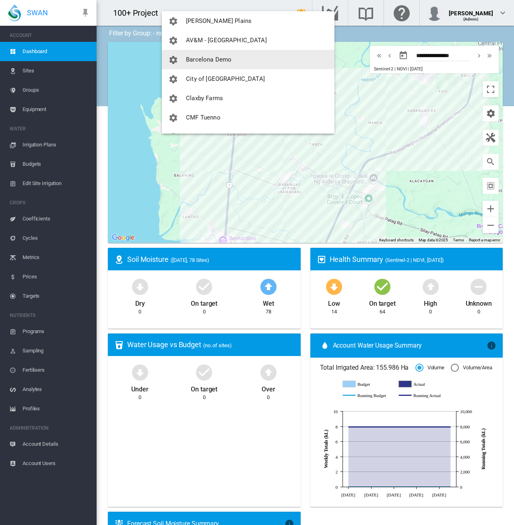
click at [214, 61] on span "Barcelona Demo" at bounding box center [208, 59] width 45 height 7
